Goal: Navigation & Orientation: Find specific page/section

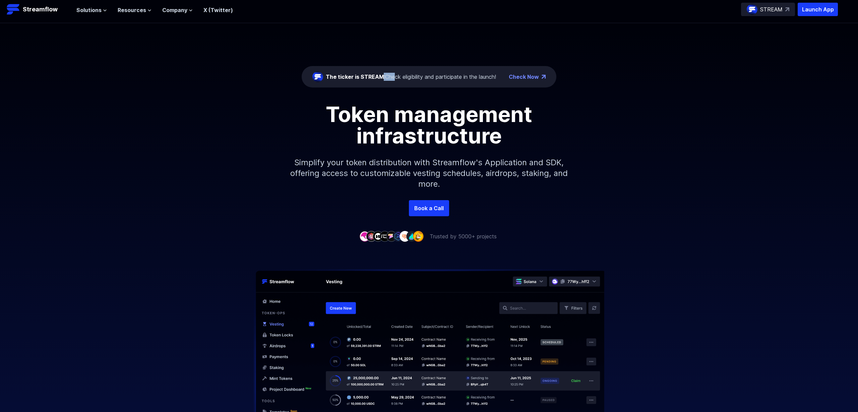
drag, startPoint x: 381, startPoint y: 73, endPoint x: 394, endPoint y: 78, distance: 13.9
click at [389, 75] on div "The ticker is STREAM: Check eligibility and participate in the launch!" at bounding box center [411, 77] width 170 height 8
drag, startPoint x: 662, startPoint y: 157, endPoint x: 680, endPoint y: 164, distance: 19.2
click at [662, 157] on div "Token management infrastructure Simplify your token distribution with Streamflo…" at bounding box center [429, 152] width 858 height 97
drag, startPoint x: 544, startPoint y: 75, endPoint x: 560, endPoint y: 80, distance: 16.7
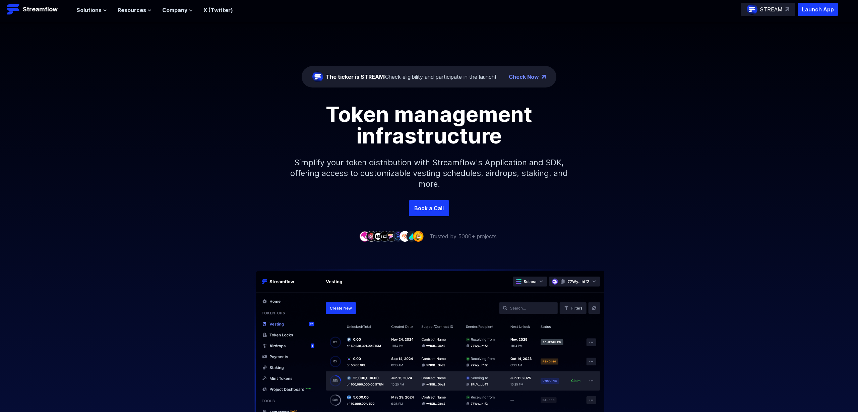
click at [544, 75] on img at bounding box center [544, 77] width 4 height 4
click at [532, 75] on link "Check Now" at bounding box center [524, 77] width 30 height 8
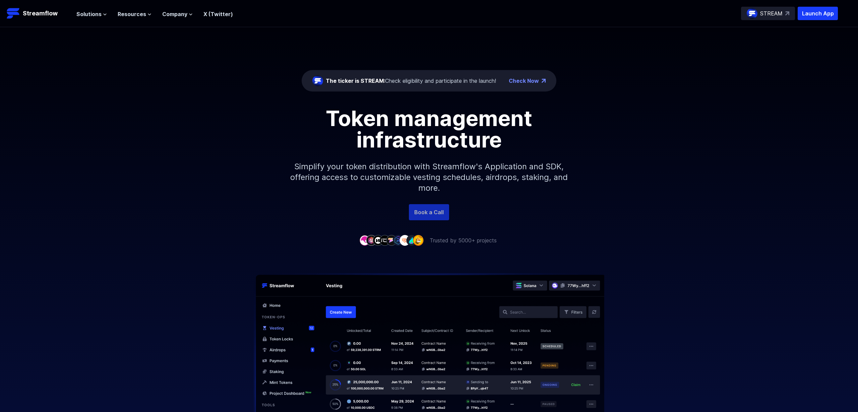
click at [419, 215] on link "Book a Call" at bounding box center [429, 212] width 40 height 16
click at [726, 132] on div "Token management infrastructure Simplify your token distribution with Streamflo…" at bounding box center [429, 156] width 858 height 97
click at [827, 14] on p "Launch App" at bounding box center [818, 13] width 40 height 13
click at [714, 131] on div "Token management infrastructure Simplify your token distribution with Streamflo…" at bounding box center [429, 156] width 858 height 97
click at [712, 106] on div "The ticker is STREAM: Check eligibility and participate in the launch! Check No…" at bounding box center [429, 115] width 858 height 177
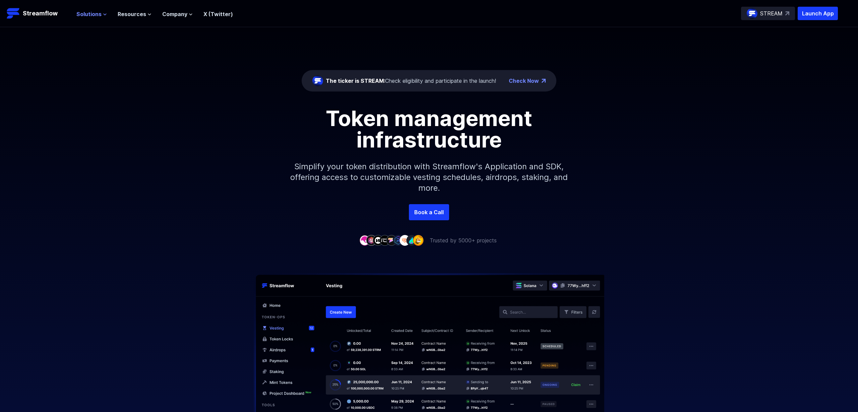
click at [100, 15] on span "Solutions" at bounding box center [88, 14] width 25 height 8
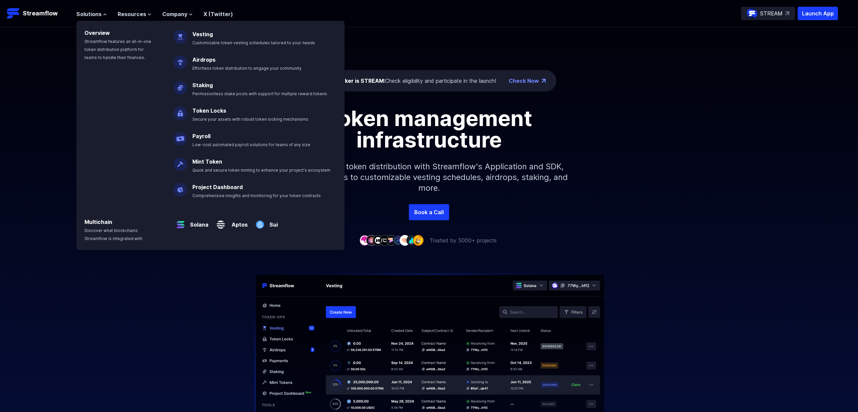
click at [724, 238] on div "Trusted by 5000+ projects" at bounding box center [429, 240] width 858 height 8
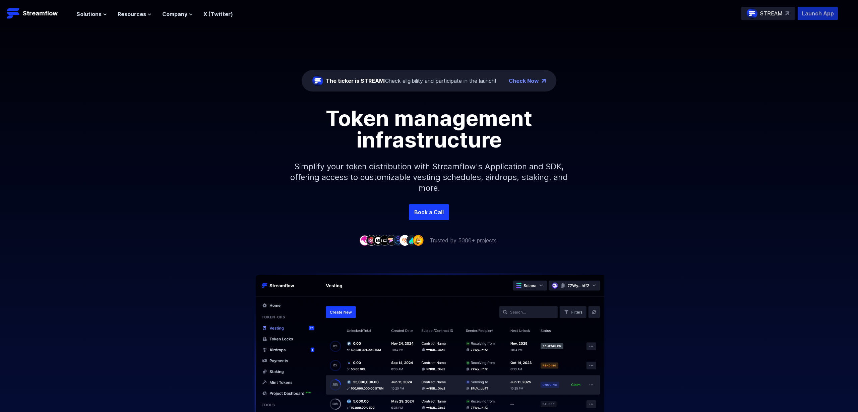
click at [826, 15] on p "Launch App" at bounding box center [818, 13] width 40 height 13
